Goal: Task Accomplishment & Management: Complete application form

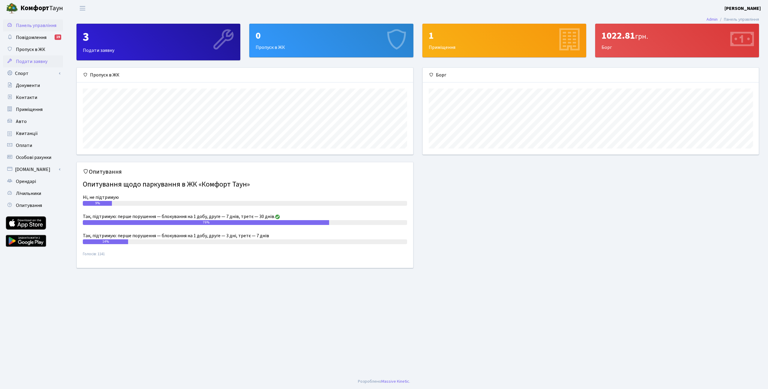
scroll to position [86, 336]
click at [33, 50] on span "Пропуск в ЖК" at bounding box center [30, 49] width 29 height 7
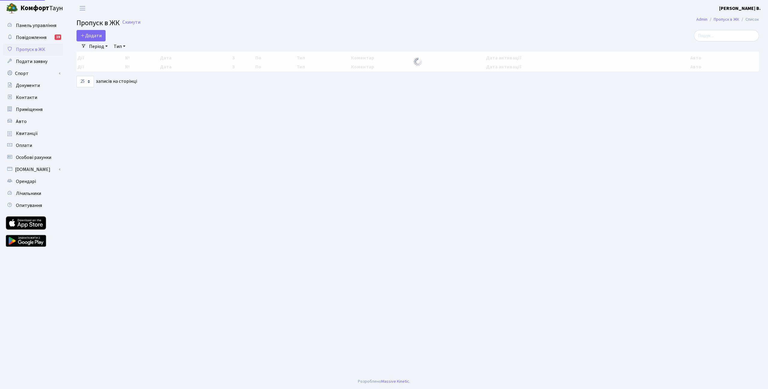
select select "25"
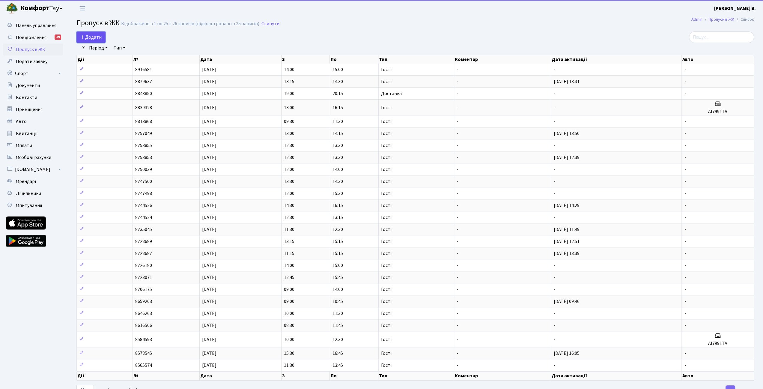
click at [88, 36] on span "Додати" at bounding box center [90, 37] width 21 height 7
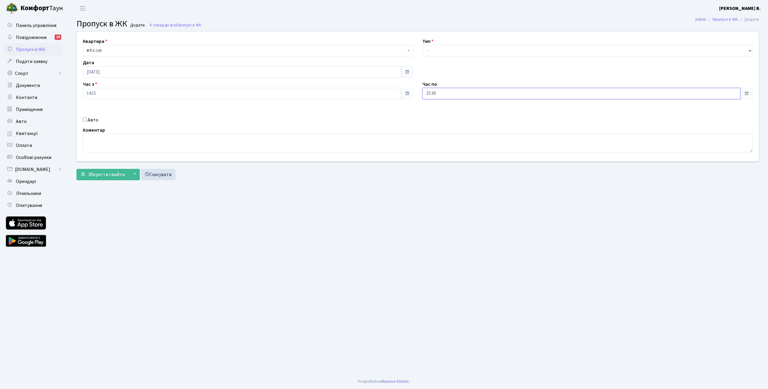
click at [440, 94] on input "15:30" at bounding box center [581, 93] width 318 height 11
click at [439, 115] on icon at bounding box center [439, 114] width 16 height 16
type input "16:30"
drag, startPoint x: 317, startPoint y: 120, endPoint x: 295, endPoint y: 130, distance: 23.9
click at [317, 120] on div "Авто" at bounding box center [247, 119] width 339 height 7
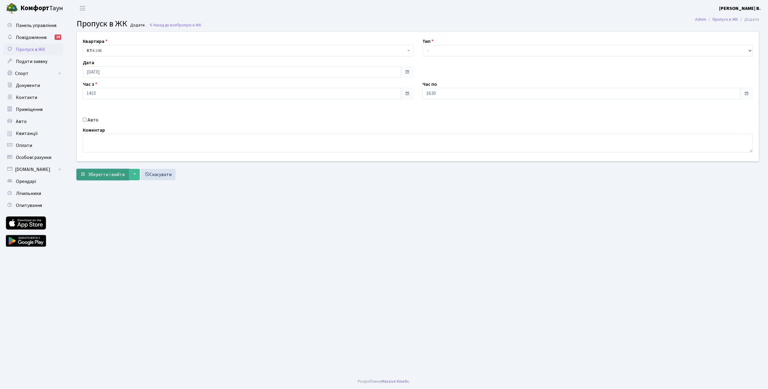
click at [103, 175] on span "Зберегти і вийти" at bounding box center [106, 174] width 37 height 7
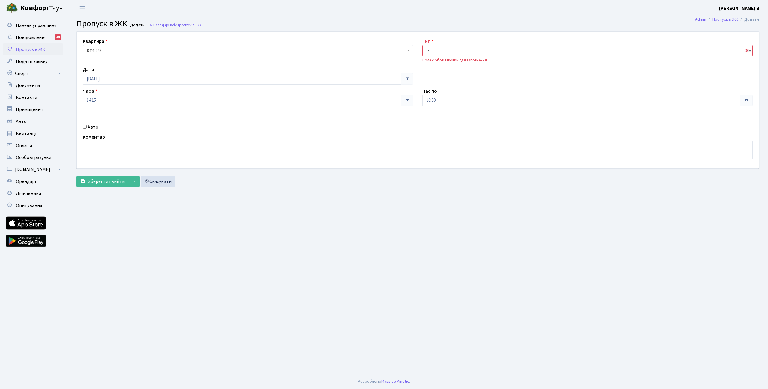
click at [475, 46] on select "- Доставка Таксі Гості Сервіс" at bounding box center [587, 50] width 330 height 11
click at [422, 45] on select "- Доставка Таксі Гості Сервіс" at bounding box center [587, 50] width 330 height 11
click at [456, 57] on div "Тип - Доставка Таксі Гості Сервіс Поле є обов'язковим для заповнення." at bounding box center [587, 50] width 339 height 25
click at [456, 54] on select "- Доставка Таксі Гості Сервіс" at bounding box center [587, 50] width 330 height 11
select select "3"
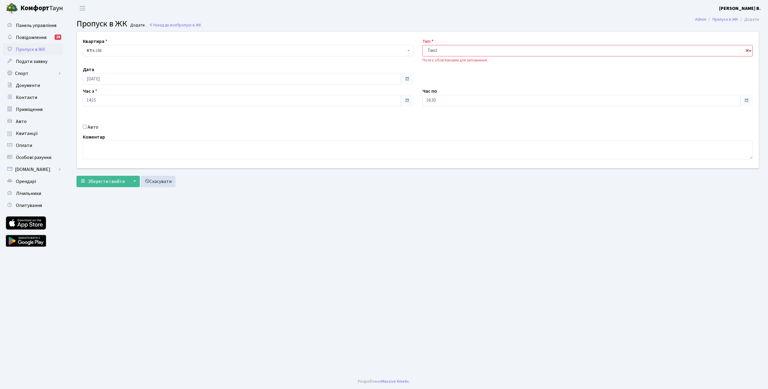
click at [422, 45] on select "- Доставка Таксі Гості Сервіс" at bounding box center [587, 50] width 330 height 11
click at [107, 183] on span "Зберегти і вийти" at bounding box center [106, 181] width 37 height 7
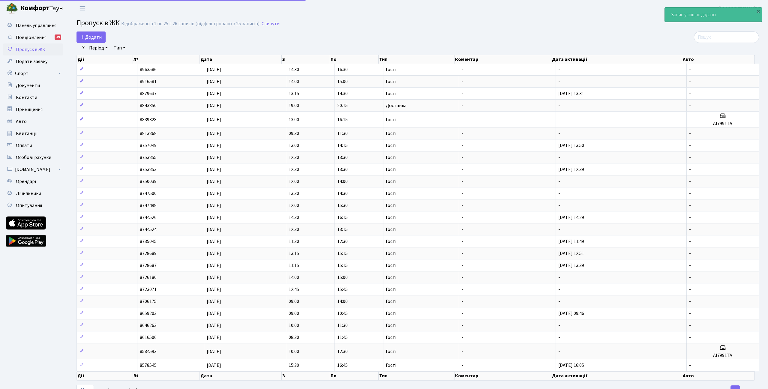
select select "25"
